Goal: Task Accomplishment & Management: Manage account settings

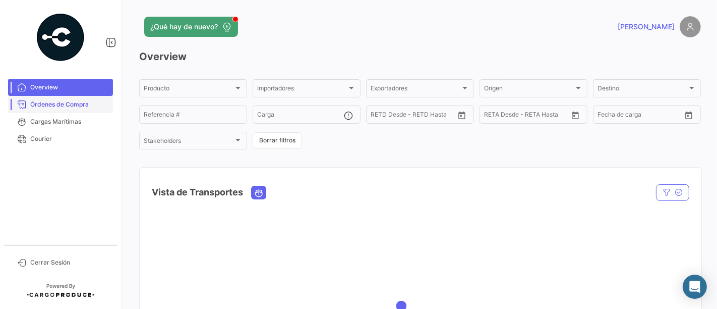
click at [81, 106] on span "Órdenes de Compra" at bounding box center [69, 104] width 79 height 9
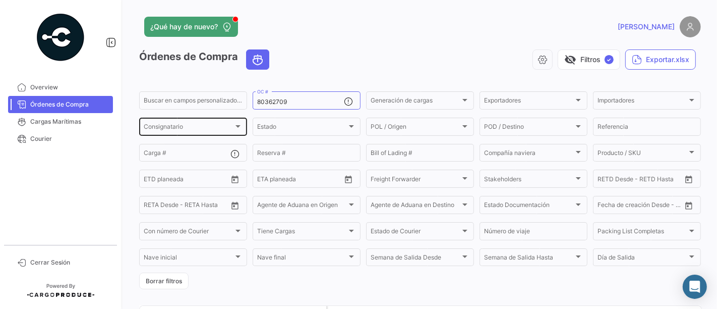
click at [0, 0] on div "Buscar en [PERSON_NAME] personalizados... 80362709 OC # Generación [PERSON_NAME…" at bounding box center [0, 0] width 0 height 0
paste input "0376"
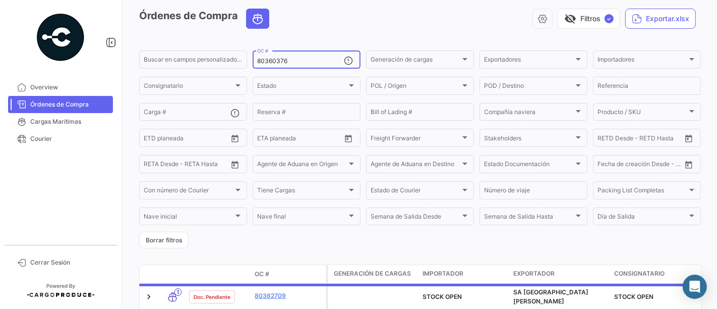
scroll to position [92, 0]
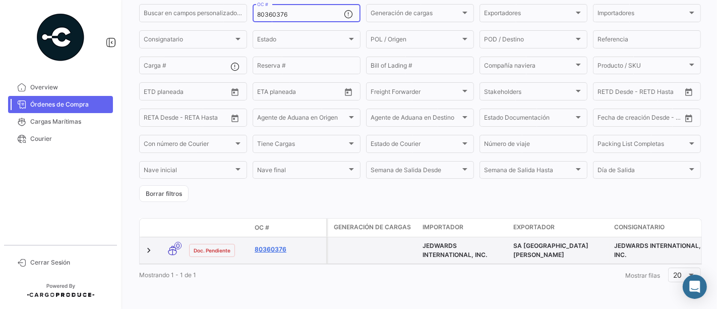
type input "80360376"
click at [277, 246] on link "80360376" at bounding box center [289, 249] width 68 height 9
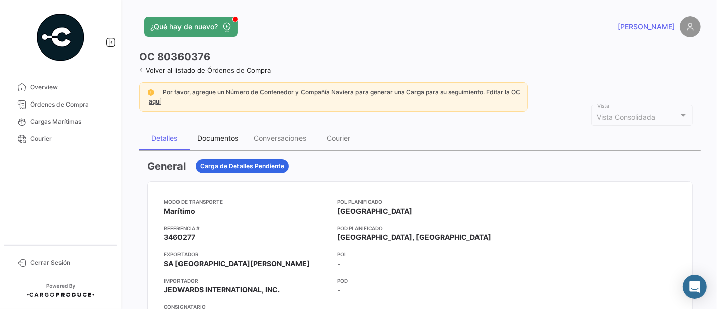
click at [234, 140] on div "Documentos" at bounding box center [217, 138] width 41 height 9
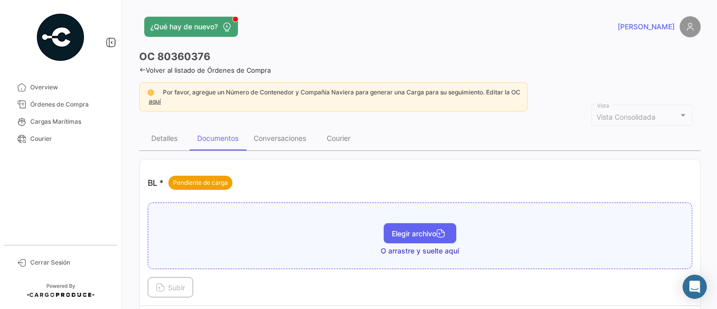
click at [409, 230] on span "Elegir archivo" at bounding box center [420, 233] width 56 height 9
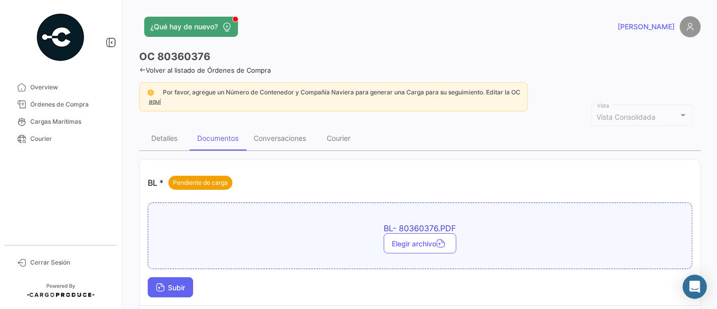
click at [174, 279] on button "Subir" at bounding box center [170, 287] width 45 height 20
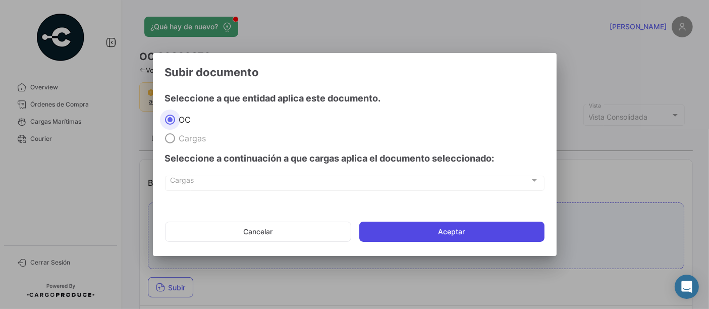
click at [418, 230] on button "Aceptar" at bounding box center [451, 231] width 185 height 20
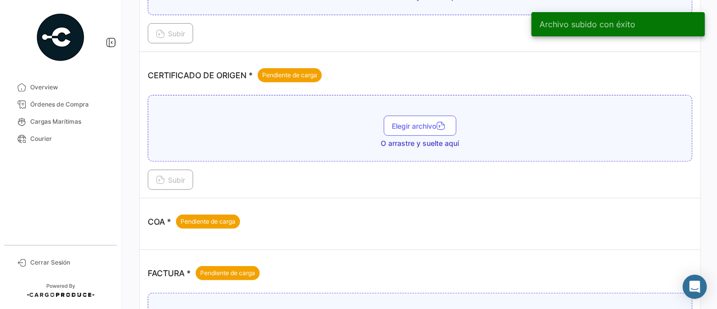
scroll to position [317, 0]
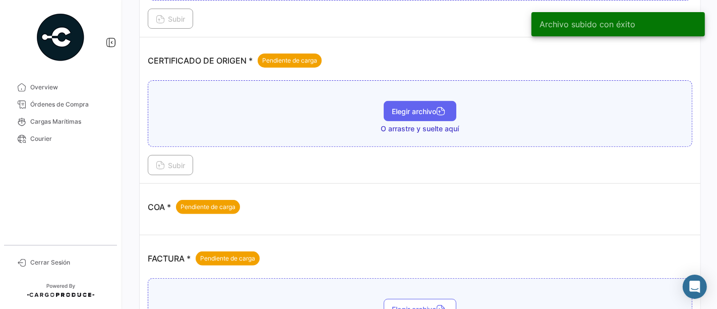
click at [401, 108] on span "Elegir archivo" at bounding box center [420, 111] width 56 height 9
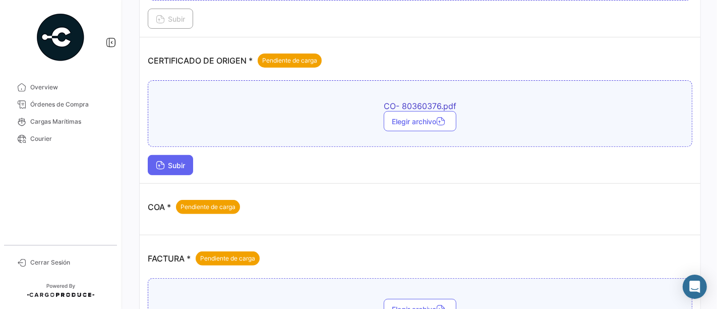
click at [187, 166] on button "Subir" at bounding box center [170, 165] width 45 height 20
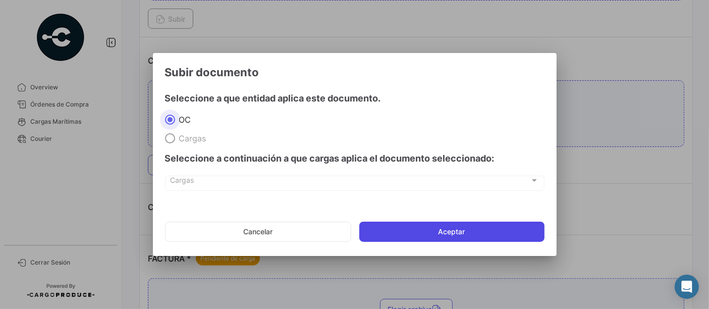
click at [437, 239] on button "Aceptar" at bounding box center [451, 231] width 185 height 20
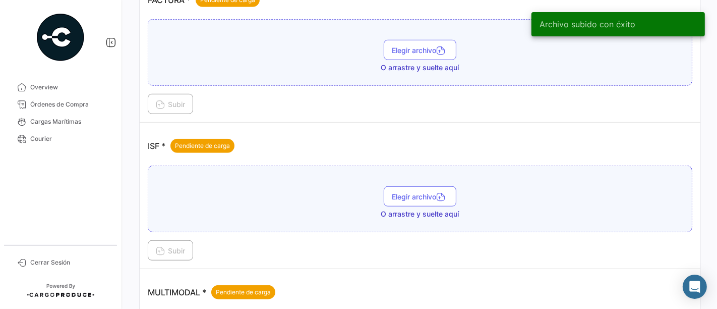
scroll to position [653, 0]
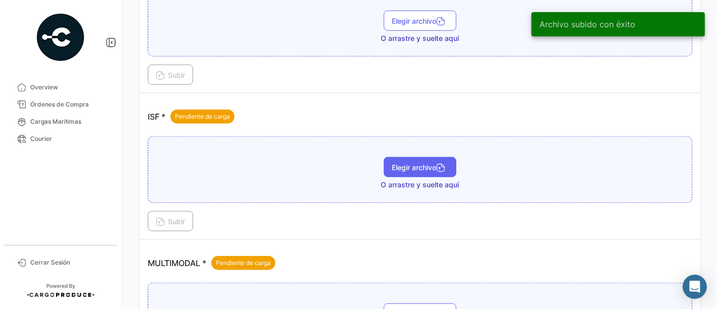
click at [408, 163] on span "Elegir archivo" at bounding box center [420, 167] width 56 height 9
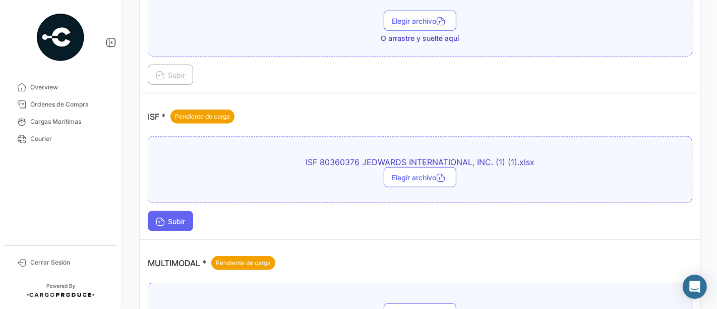
click at [173, 219] on button "Subir" at bounding box center [170, 221] width 45 height 20
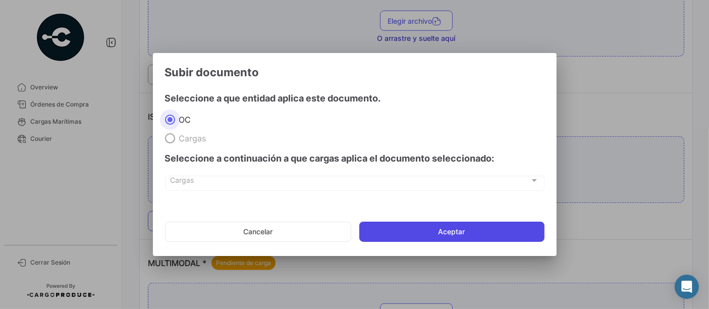
drag, startPoint x: 411, startPoint y: 233, endPoint x: 409, endPoint y: 239, distance: 6.4
click at [409, 239] on button "Aceptar" at bounding box center [451, 231] width 185 height 20
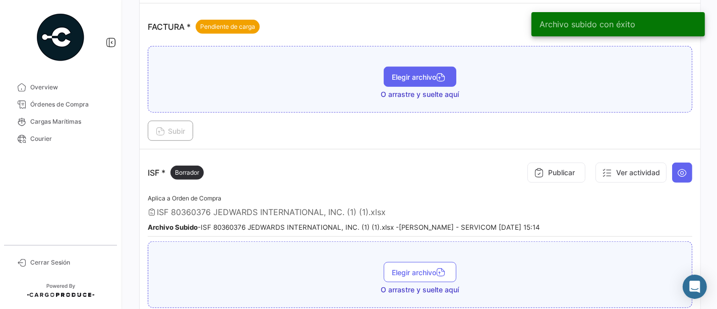
scroll to position [541, 0]
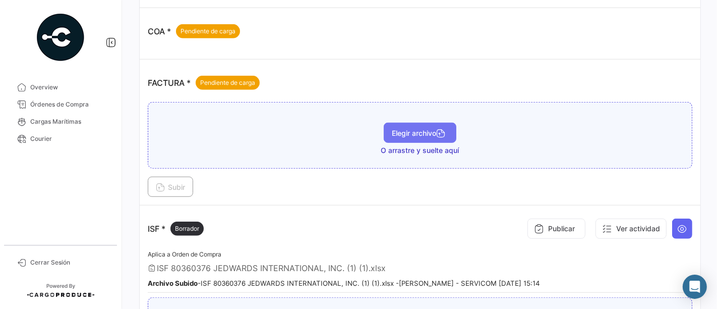
click at [410, 129] on span "Elegir archivo" at bounding box center [420, 133] width 56 height 9
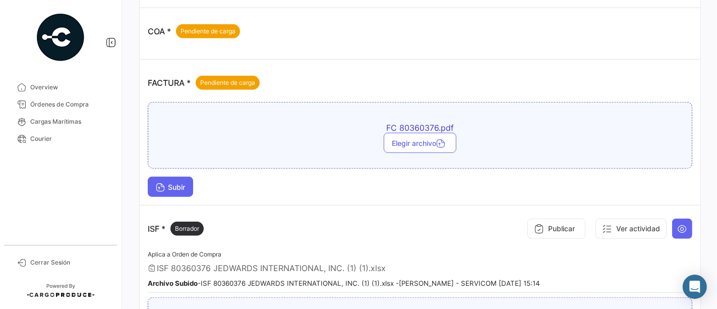
click at [181, 183] on span "Subir" at bounding box center [170, 187] width 29 height 9
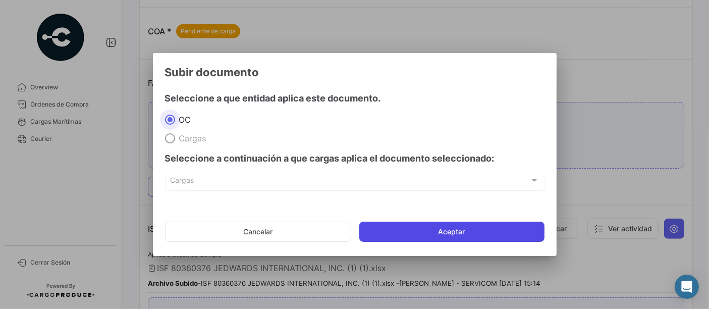
click at [382, 233] on button "Aceptar" at bounding box center [451, 231] width 185 height 20
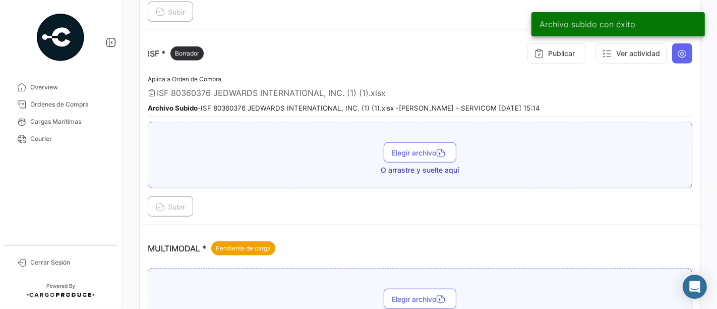
scroll to position [765, 0]
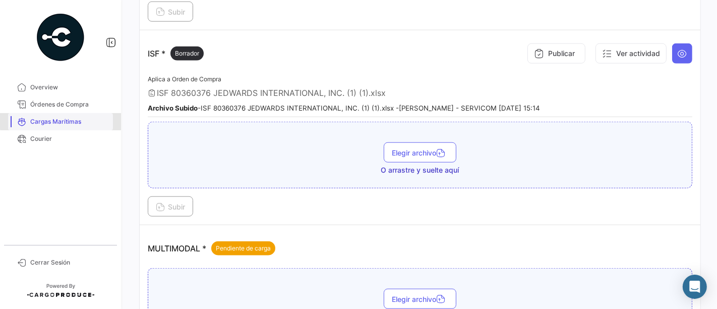
click at [78, 116] on link "Cargas Marítimas" at bounding box center [60, 121] width 105 height 17
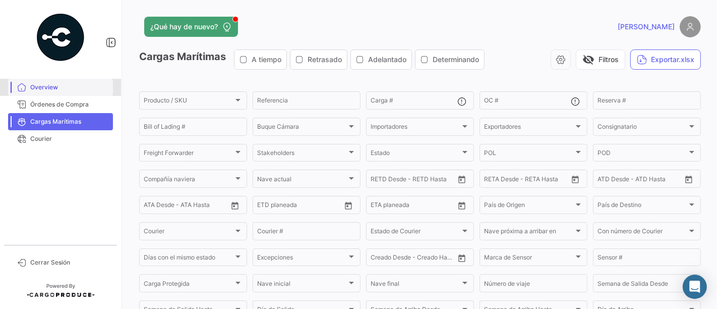
click at [92, 91] on span "Overview" at bounding box center [69, 87] width 79 height 9
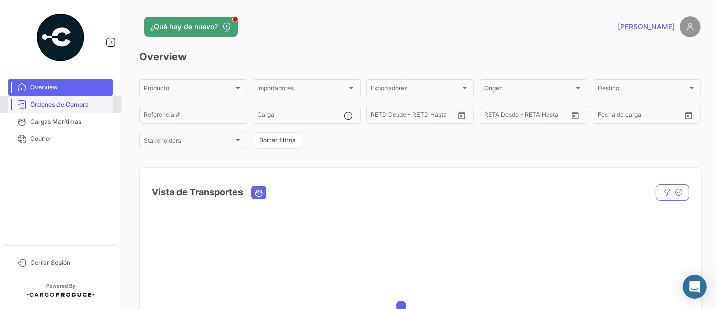
click at [89, 100] on span "Órdenes de Compra" at bounding box center [69, 104] width 79 height 9
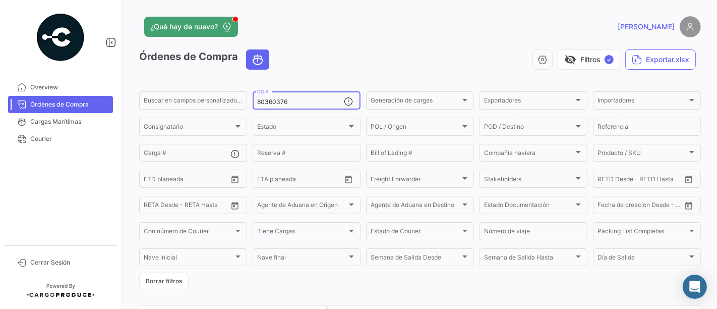
click at [282, 102] on input "80360376" at bounding box center [300, 101] width 87 height 7
paste input "3565"
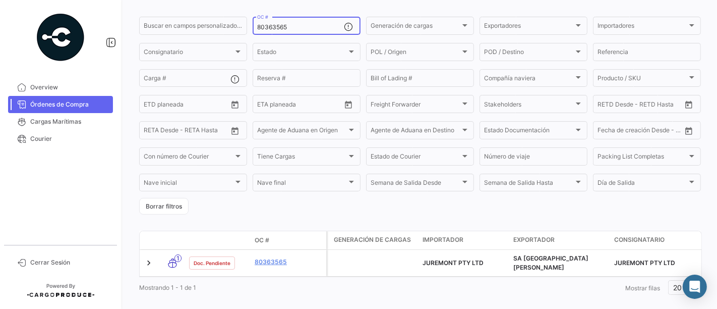
scroll to position [75, 0]
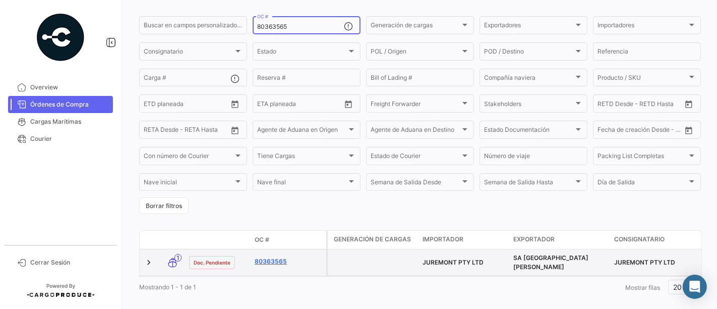
type input "80363565"
click at [271, 262] on link "80363565" at bounding box center [289, 261] width 68 height 9
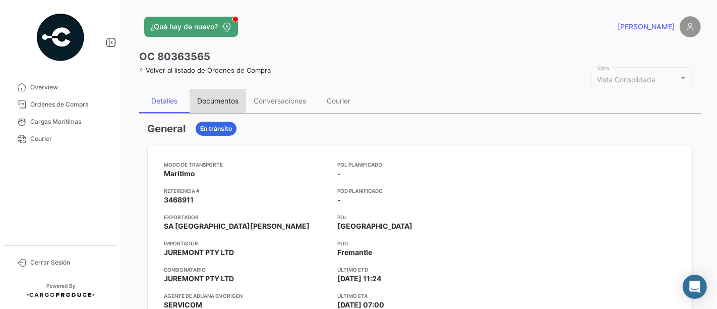
click at [216, 103] on div "Documentos" at bounding box center [217, 100] width 41 height 9
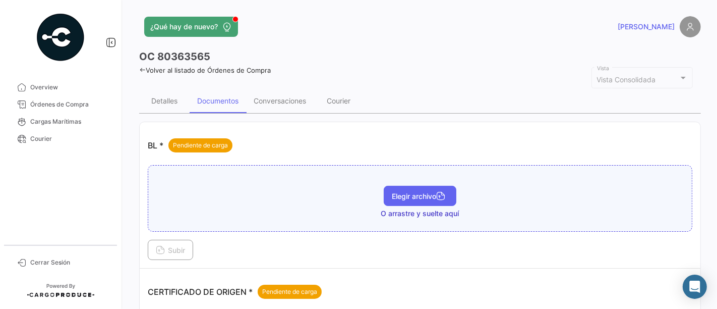
click at [407, 198] on span "Elegir archivo" at bounding box center [420, 196] width 56 height 9
click at [397, 194] on span "Elegir archivo" at bounding box center [420, 196] width 56 height 9
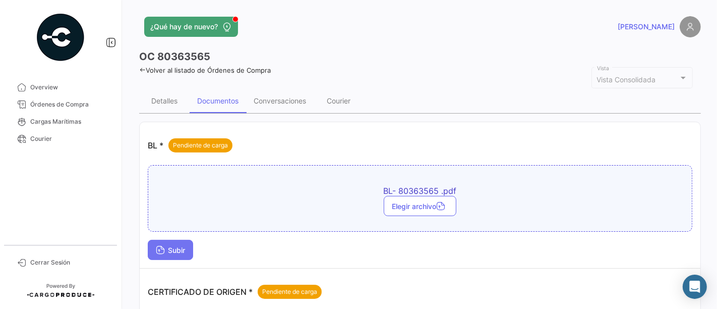
click at [173, 250] on span "Subir" at bounding box center [170, 250] width 29 height 9
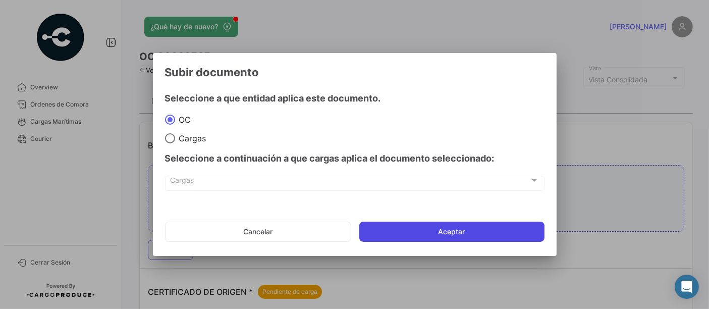
click at [373, 221] on button "Aceptar" at bounding box center [451, 231] width 185 height 20
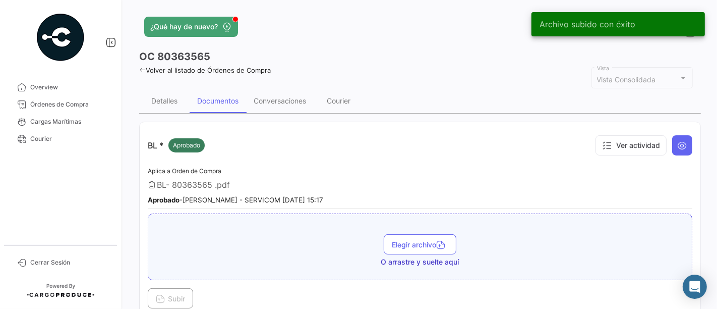
scroll to position [270, 0]
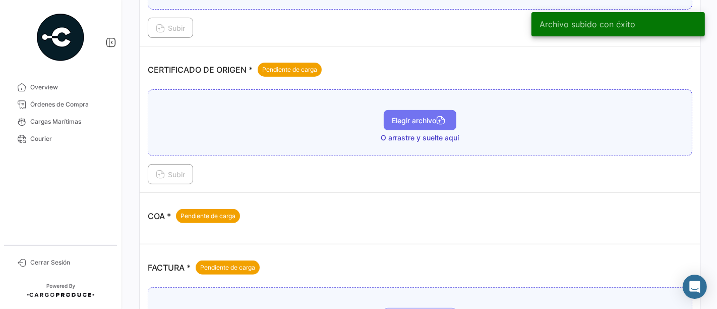
click at [411, 120] on span "Elegir archivo" at bounding box center [420, 120] width 56 height 9
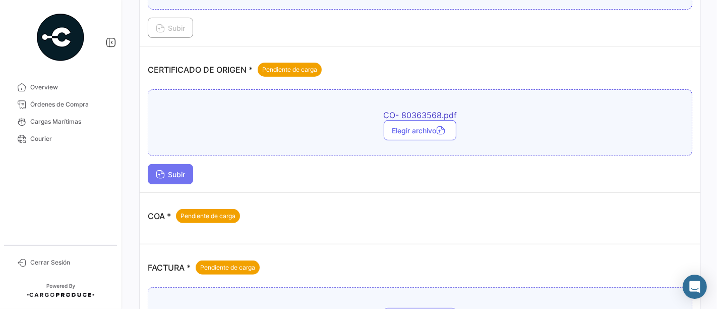
click at [183, 172] on span "Subir" at bounding box center [170, 174] width 29 height 9
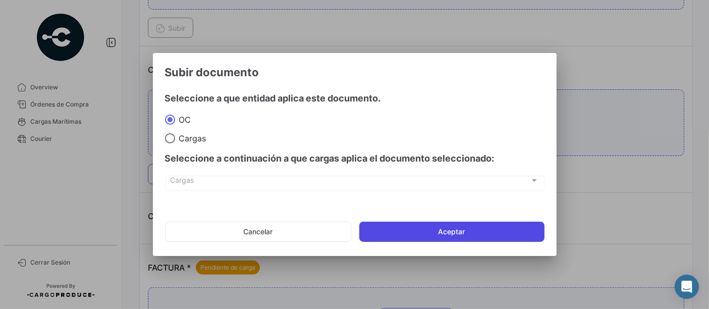
click at [386, 231] on button "Aceptar" at bounding box center [451, 231] width 185 height 20
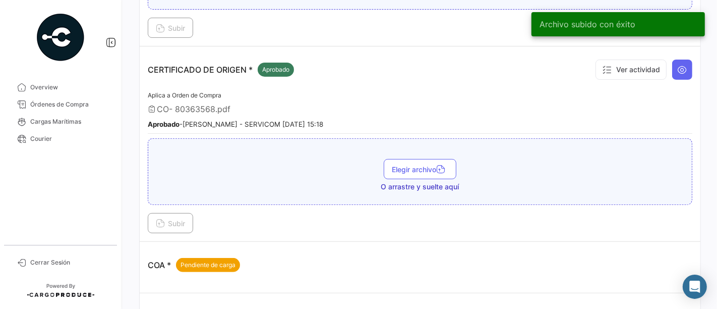
scroll to position [540, 0]
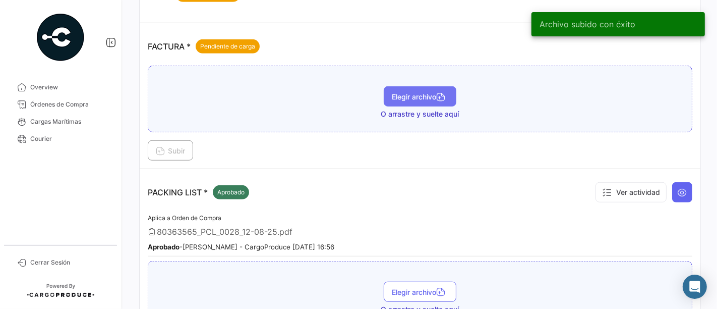
click at [432, 94] on span "Elegir archivo" at bounding box center [420, 96] width 56 height 9
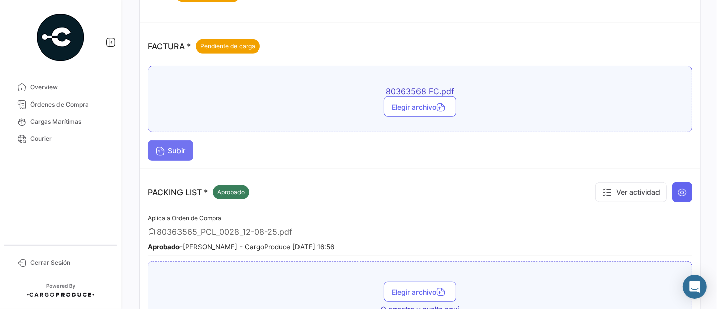
click at [163, 147] on icon at bounding box center [160, 151] width 9 height 9
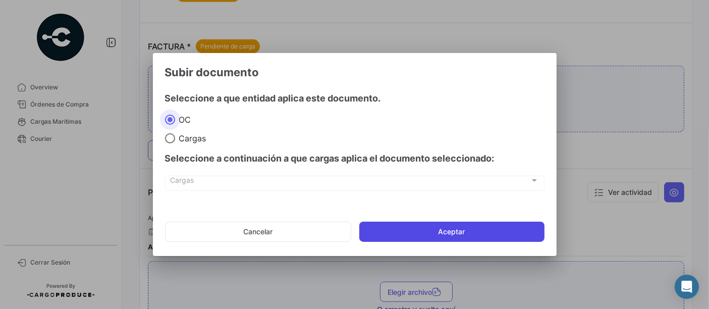
click at [409, 233] on button "Aceptar" at bounding box center [451, 231] width 185 height 20
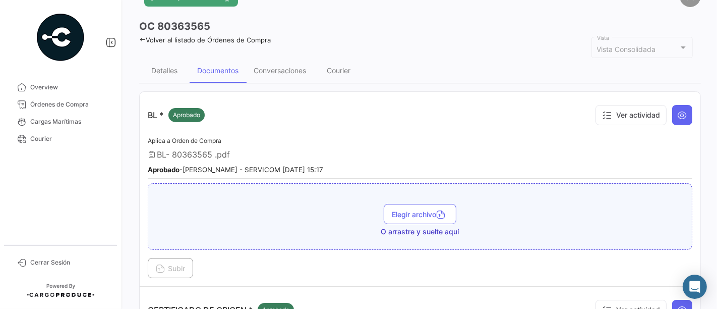
scroll to position [0, 0]
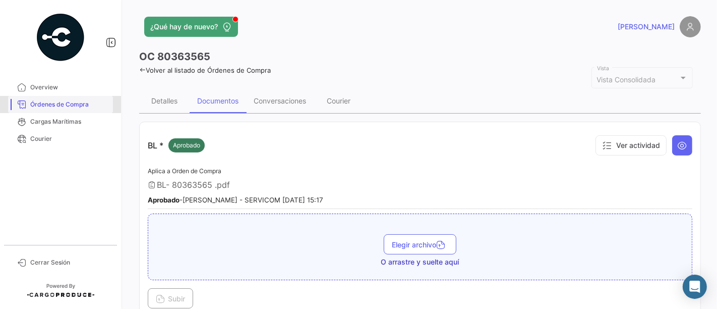
click at [75, 96] on link "Órdenes de Compra" at bounding box center [60, 104] width 105 height 17
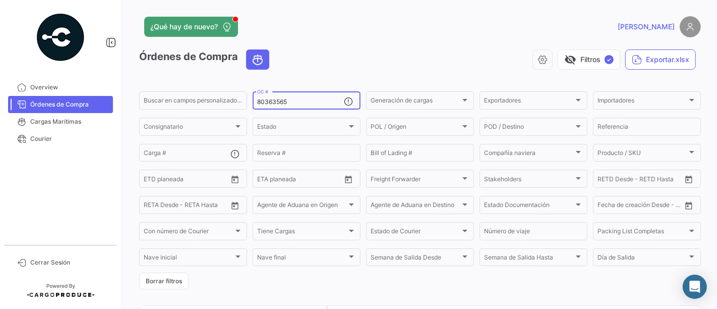
click at [292, 105] on input "80363565" at bounding box center [300, 101] width 87 height 7
paste input "8"
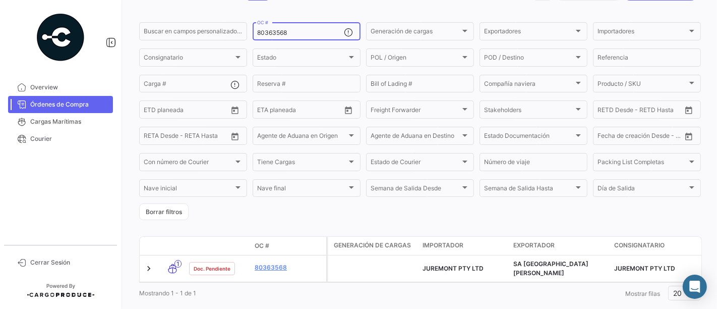
scroll to position [92, 0]
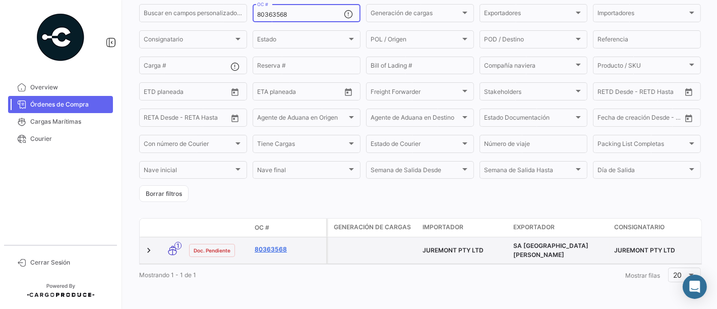
type input "80363568"
click at [275, 245] on link "80363568" at bounding box center [289, 249] width 68 height 9
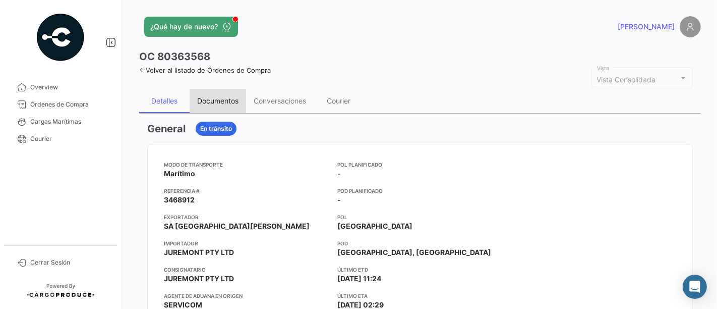
click at [229, 99] on div "Documentos" at bounding box center [217, 100] width 41 height 9
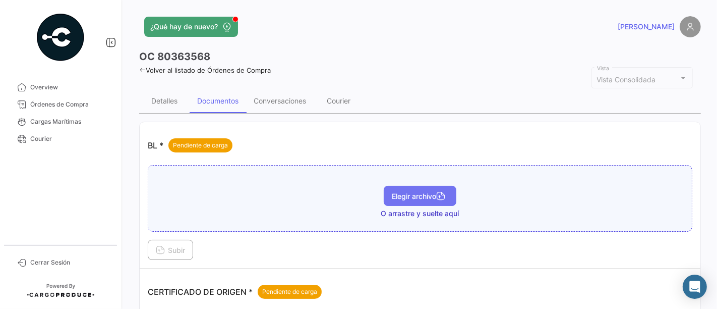
click at [401, 202] on button "Elegir archivo" at bounding box center [420, 196] width 73 height 20
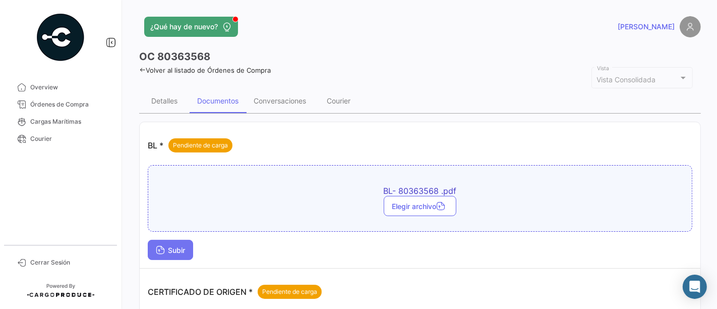
click at [175, 240] on button "Subir" at bounding box center [170, 250] width 45 height 20
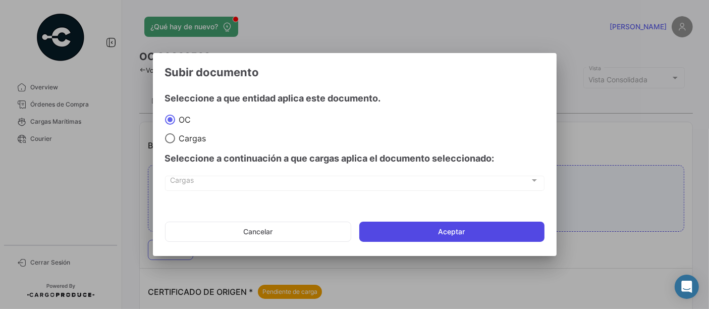
click at [392, 227] on button "Aceptar" at bounding box center [451, 231] width 185 height 20
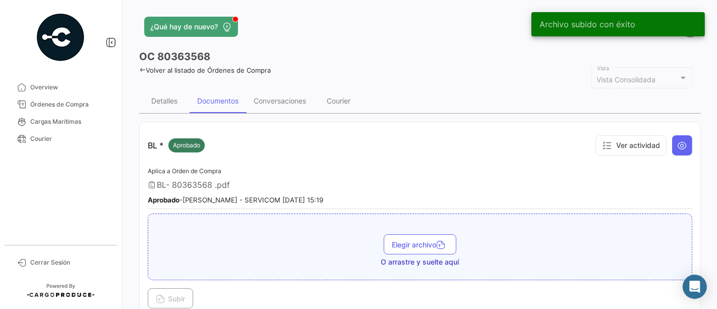
scroll to position [270, 0]
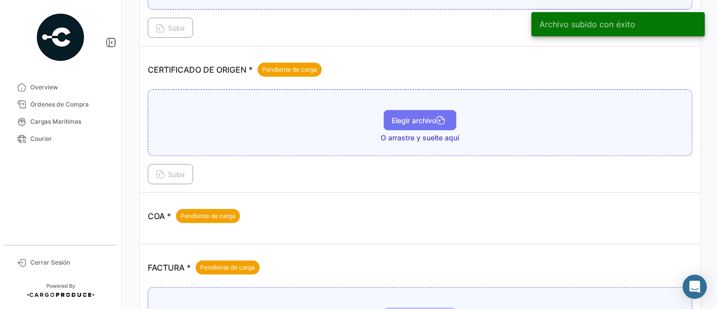
click at [429, 116] on span "Elegir archivo" at bounding box center [420, 120] width 56 height 9
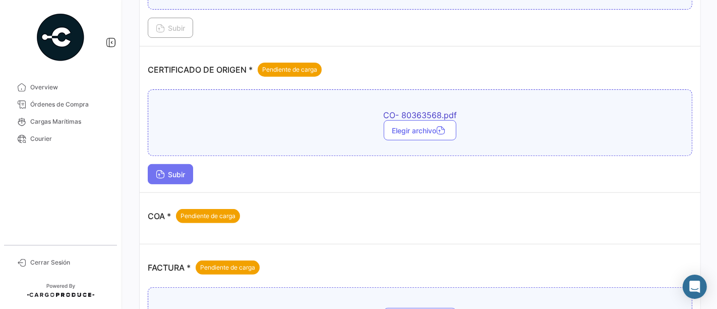
click at [178, 177] on button "Subir" at bounding box center [170, 174] width 45 height 20
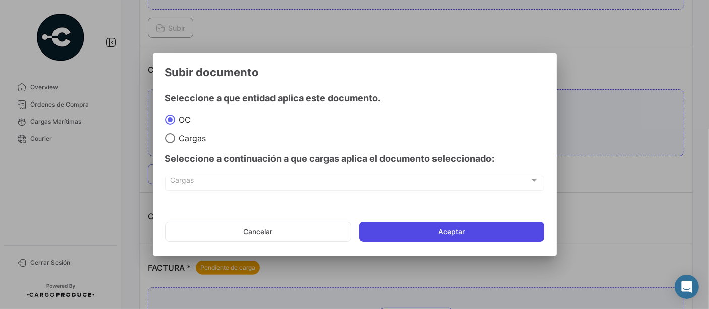
click at [384, 228] on button "Aceptar" at bounding box center [451, 231] width 185 height 20
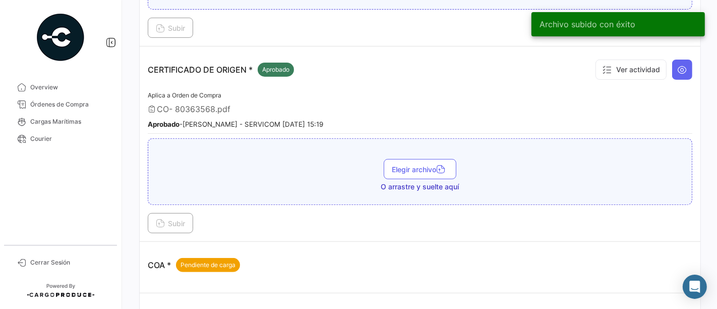
scroll to position [540, 0]
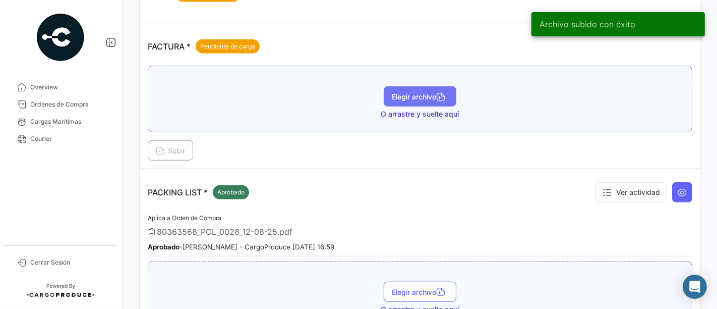
click at [434, 92] on span "Elegir archivo" at bounding box center [420, 96] width 56 height 9
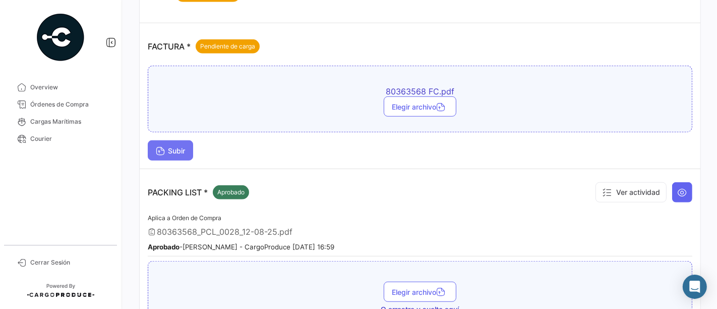
click at [173, 140] on button "Subir" at bounding box center [170, 150] width 45 height 20
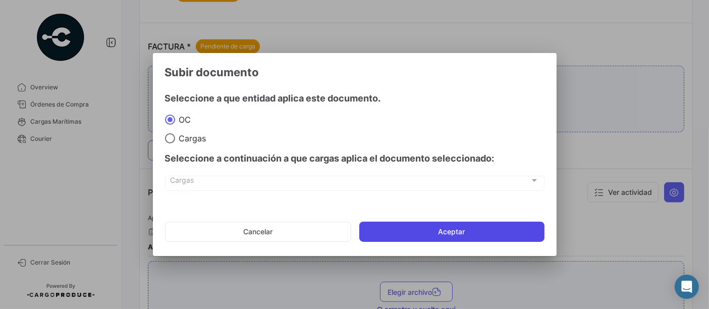
click at [382, 228] on button "Aceptar" at bounding box center [451, 231] width 185 height 20
